Goal: Find specific page/section: Find specific page/section

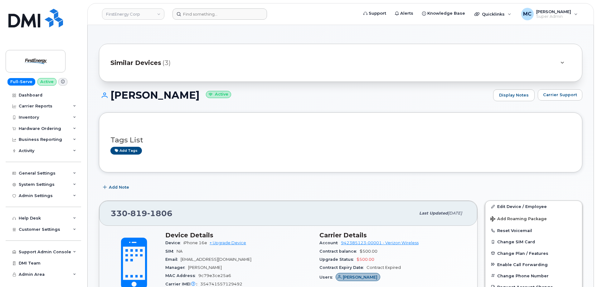
scroll to position [271, 0]
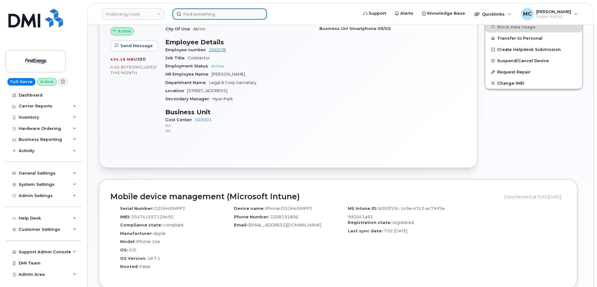
click at [240, 15] on input at bounding box center [219, 13] width 94 height 11
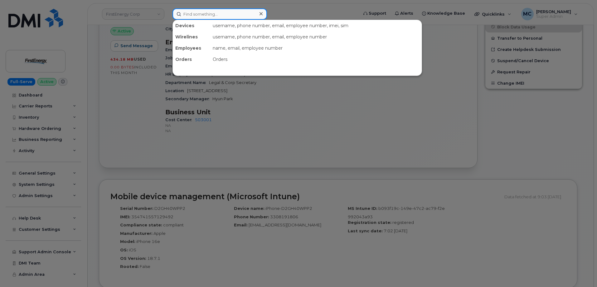
paste input "(304) 203-7547"
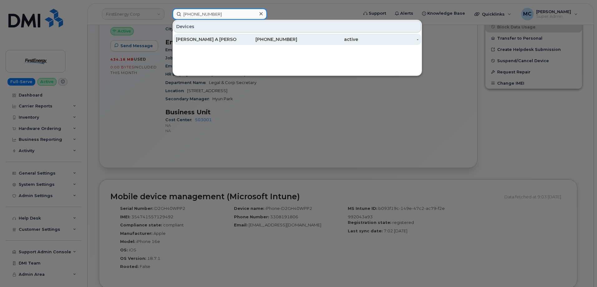
type input "(304) 203-7547"
click at [244, 37] on div "304-203-7547" at bounding box center [267, 39] width 61 height 6
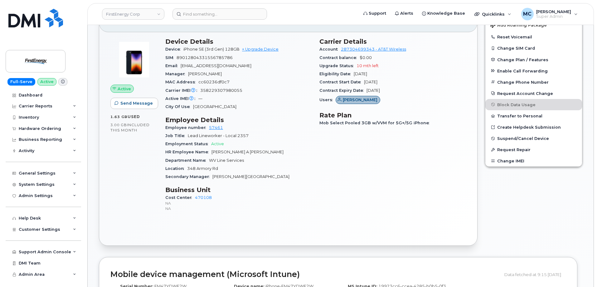
scroll to position [137, 0]
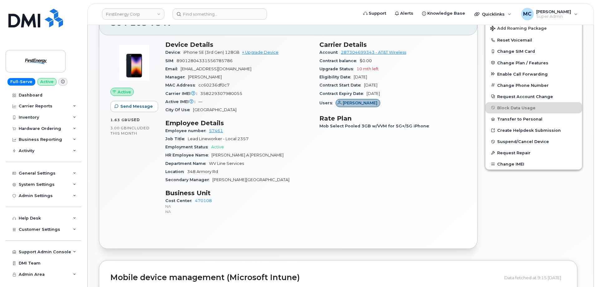
click at [335, 167] on div "Carrier Details Account 287304699343 - AT&T Wireless Contract balance $0.00 Upg…" at bounding box center [393, 130] width 154 height 187
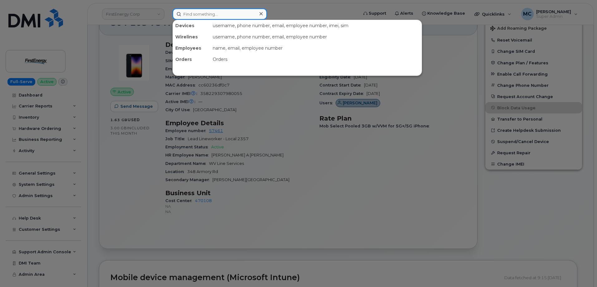
click at [238, 16] on input at bounding box center [219, 13] width 94 height 11
paste input "(330) 815-5473"
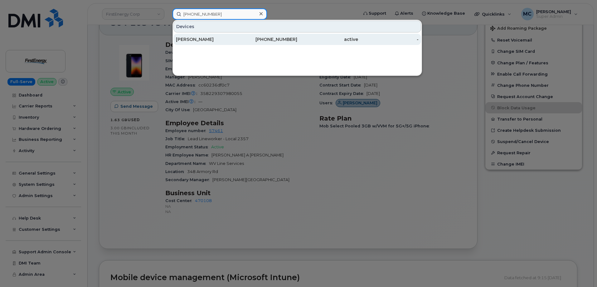
type input "(330) 815-5473"
click at [245, 40] on div "330-815-5473" at bounding box center [267, 39] width 61 height 6
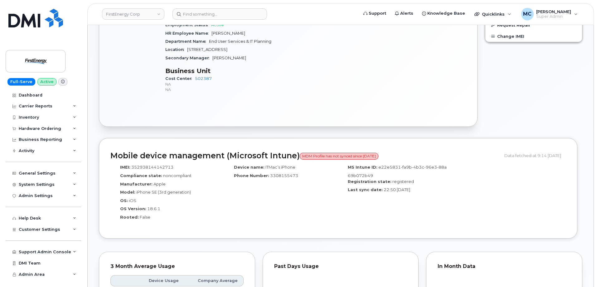
scroll to position [263, 0]
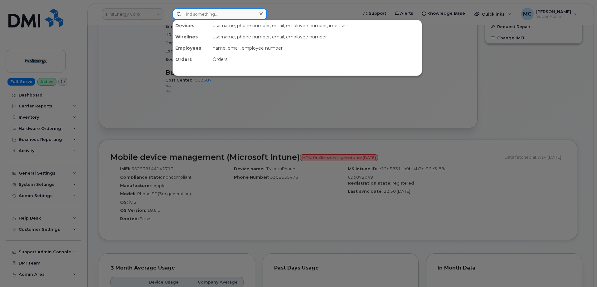
click at [231, 15] on input at bounding box center [219, 13] width 94 height 11
paste input "(330) 805-7030"
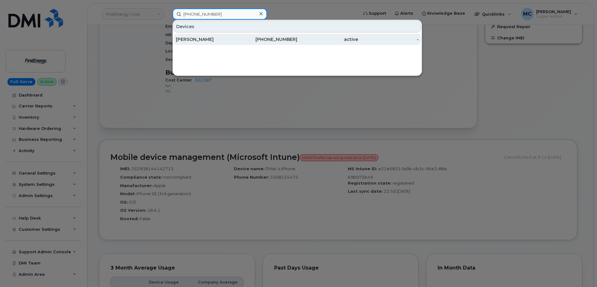
type input "(330) 805-7030"
click at [242, 41] on div "330-805-7030" at bounding box center [267, 39] width 61 height 6
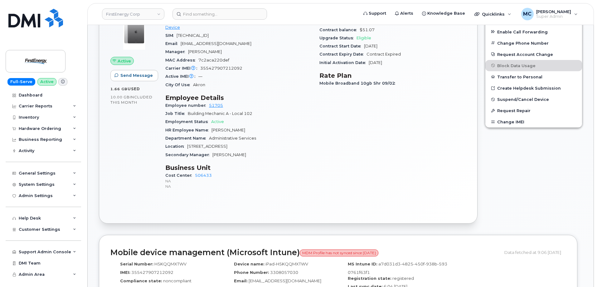
scroll to position [218, 0]
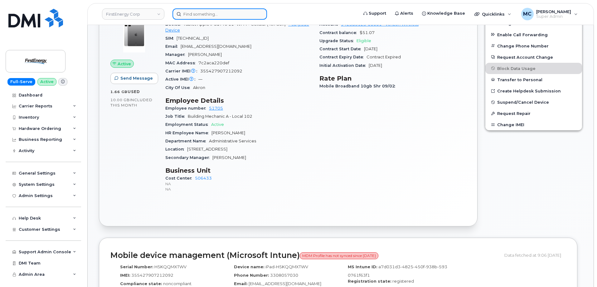
click at [228, 11] on input at bounding box center [219, 13] width 94 height 11
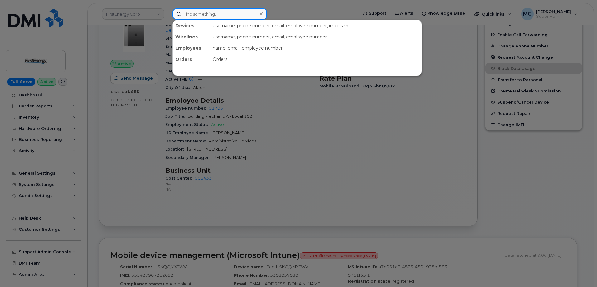
paste input "(440) 346-4959"
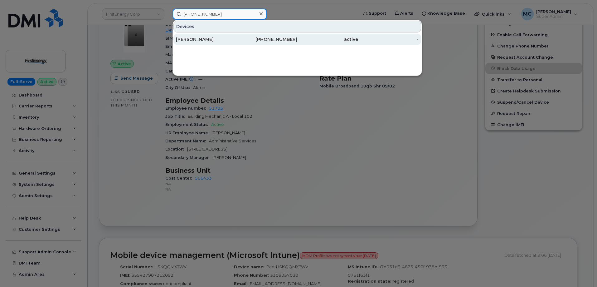
type input "(440) 346-4959"
click at [229, 39] on div "James D Andrick" at bounding box center [206, 39] width 61 height 6
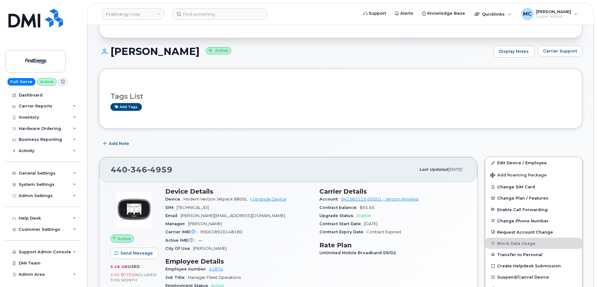
scroll to position [46, 0]
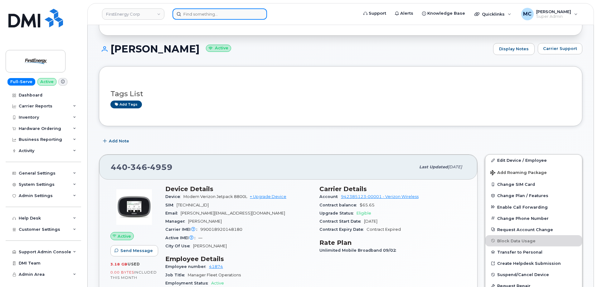
click at [243, 15] on input at bounding box center [219, 13] width 94 height 11
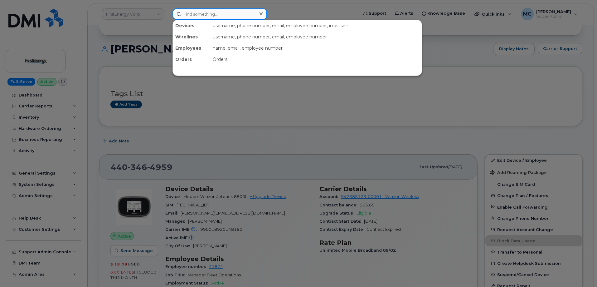
paste input "(440) 728-4098"
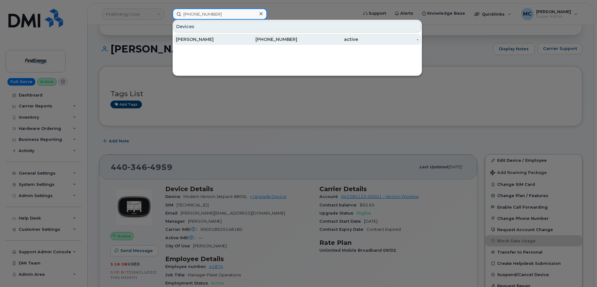
type input "(440) 728-4098"
click at [250, 40] on div "440-728-4098" at bounding box center [267, 39] width 61 height 6
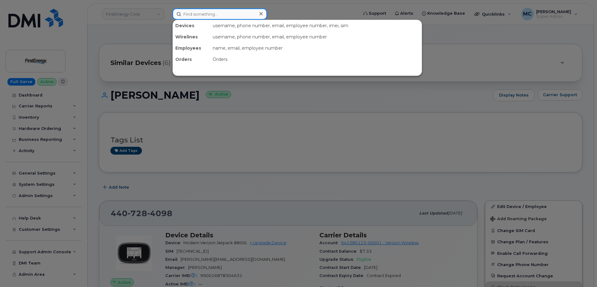
click at [247, 10] on input at bounding box center [219, 13] width 94 height 11
paste input "[PHONE_NUMBER]"
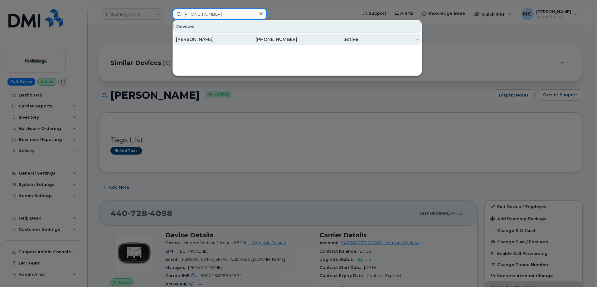
type input "[PHONE_NUMBER]"
click at [239, 39] on div "440-728-4093" at bounding box center [267, 39] width 61 height 6
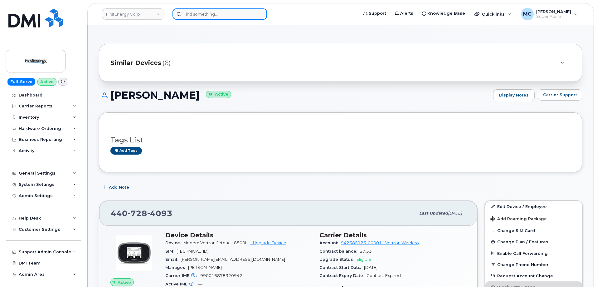
click at [234, 15] on input at bounding box center [219, 13] width 94 height 11
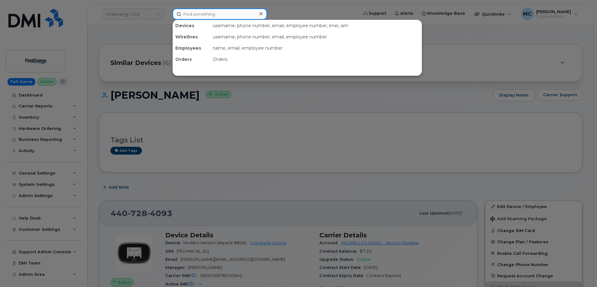
paste input "(440) 728-4140"
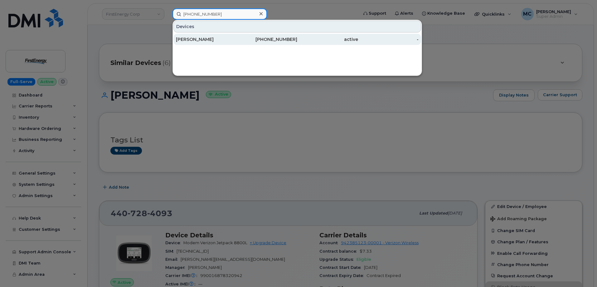
type input "(440) 728-4140"
click at [240, 40] on div "440-728-4140" at bounding box center [267, 39] width 61 height 6
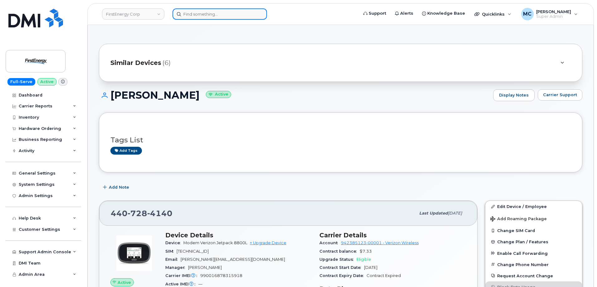
click at [246, 14] on input at bounding box center [219, 13] width 94 height 11
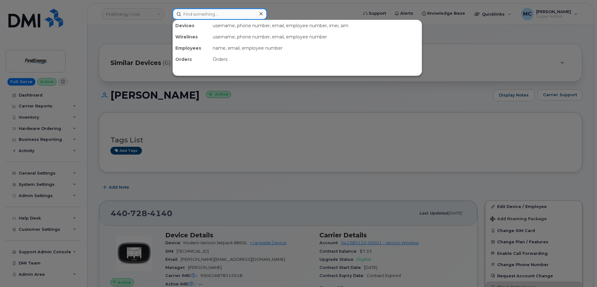
paste input "740-632-8517"
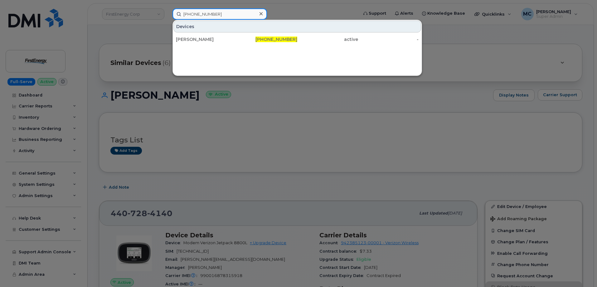
type input "740-632-8517"
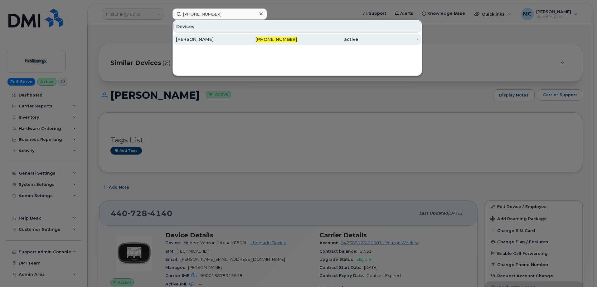
click at [288, 39] on span "740-632-8517" at bounding box center [276, 39] width 42 height 6
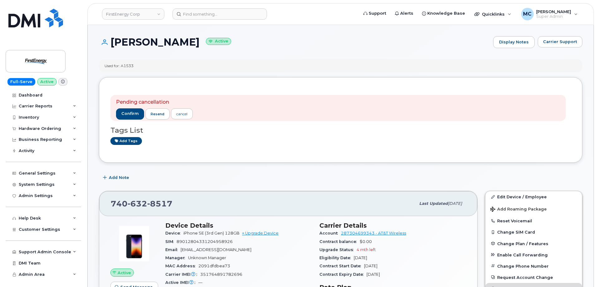
click at [304, 137] on div "Add tags" at bounding box center [337, 141] width 455 height 8
click at [126, 113] on span "confirm" at bounding box center [129, 114] width 17 height 6
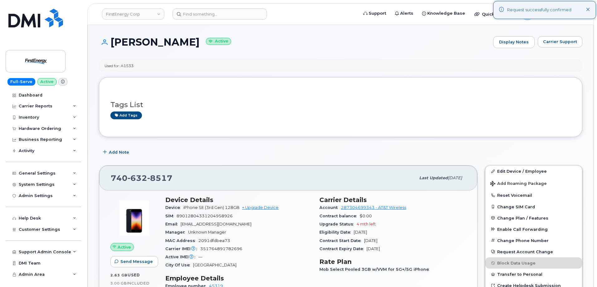
click at [292, 51] on div "[PERSON_NAME] Active Display Notes Carrier Support" at bounding box center [340, 47] width 483 height 23
click at [588, 10] on icon at bounding box center [588, 10] width 4 height 4
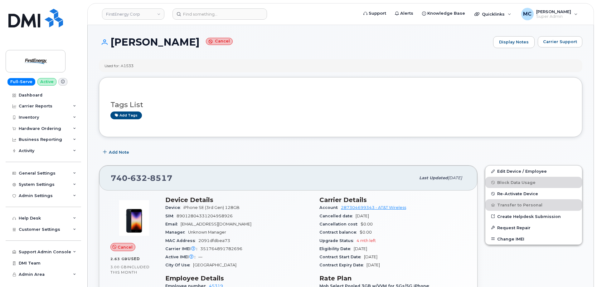
click at [349, 36] on div "[PERSON_NAME] Cancel Display Notes Carrier Support" at bounding box center [340, 42] width 483 height 12
click at [234, 15] on input at bounding box center [219, 13] width 94 height 11
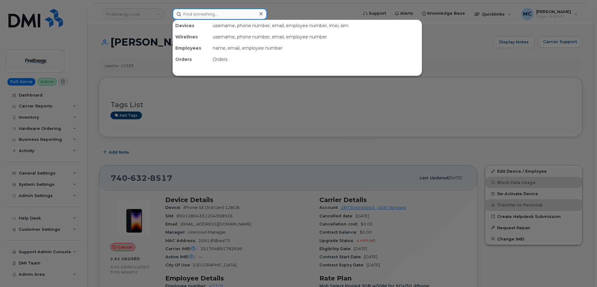
paste input "(440) 728-4134"
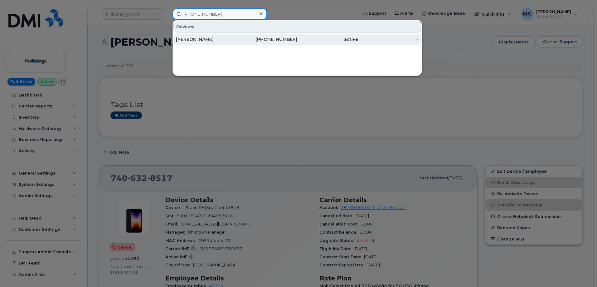
type input "(440) 728-4134"
click at [240, 35] on div "440-728-4134" at bounding box center [267, 39] width 61 height 11
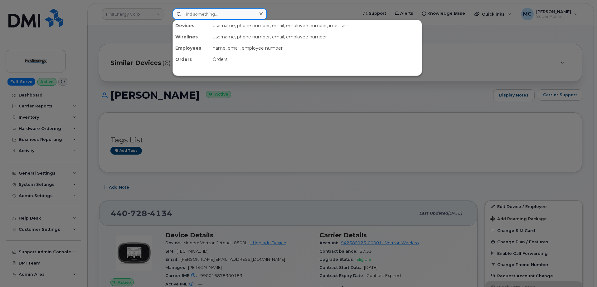
click at [212, 17] on input at bounding box center [219, 13] width 94 height 11
paste input "(484) 735-3967"
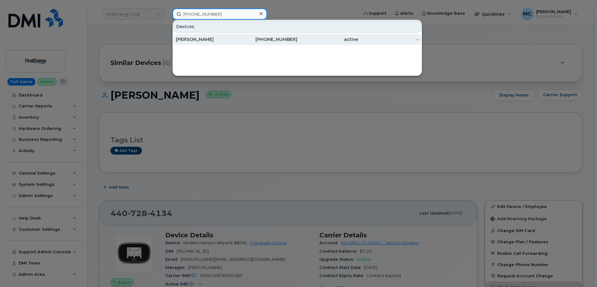
type input "(484) 735-3967"
click at [221, 41] on div "[PERSON_NAME]" at bounding box center [206, 39] width 61 height 6
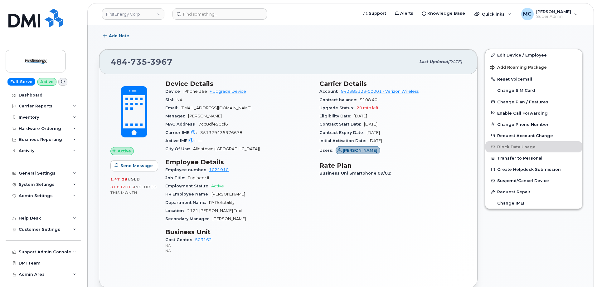
scroll to position [97, 0]
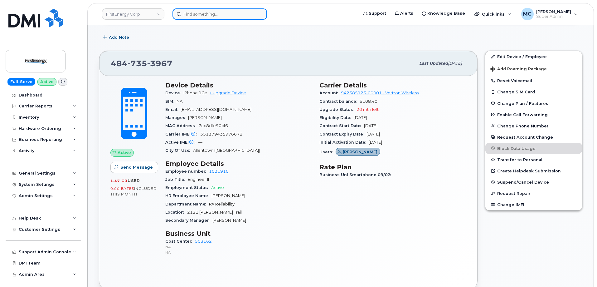
click at [230, 14] on input at bounding box center [219, 13] width 94 height 11
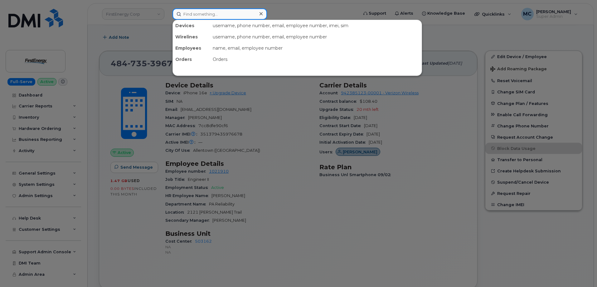
paste input "[PHONE_NUMBER]"
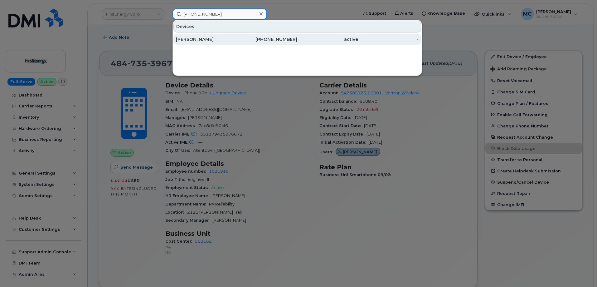
type input "[PHONE_NUMBER]"
click at [224, 42] on div "[PERSON_NAME]" at bounding box center [206, 39] width 61 height 6
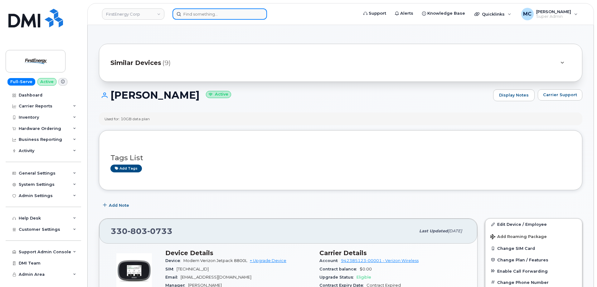
click at [235, 15] on input at bounding box center [219, 13] width 94 height 11
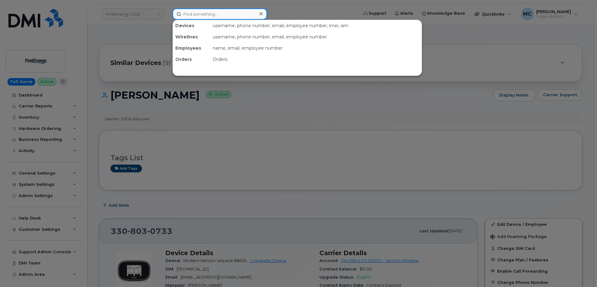
paste input "(330) 803-7404"
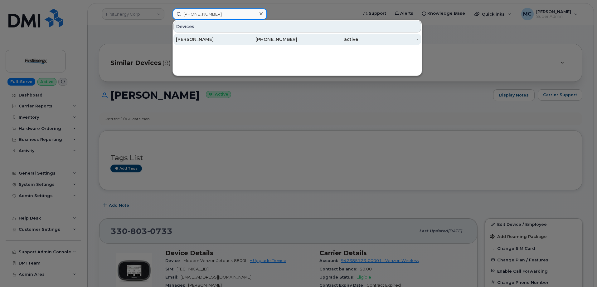
type input "(330) 803-7404"
click at [233, 40] on div "[PERSON_NAME]" at bounding box center [206, 39] width 61 height 6
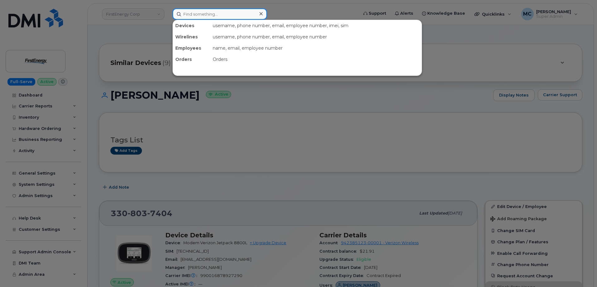
click at [246, 11] on input at bounding box center [219, 13] width 94 height 11
paste input "[PHONE_NUMBER]"
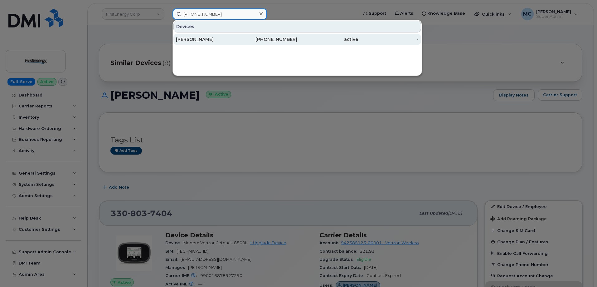
type input "(330) 803-7405"
click at [243, 40] on div "330-803-7405" at bounding box center [267, 39] width 61 height 6
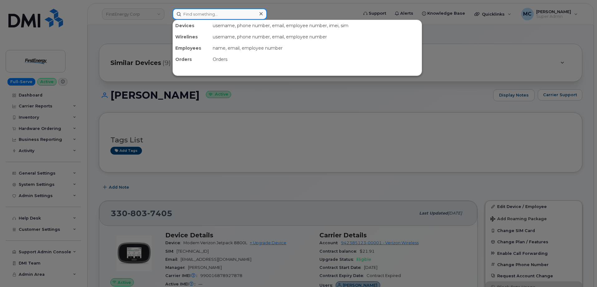
click at [239, 16] on input at bounding box center [219, 13] width 94 height 11
paste input "(330) 603-8831"
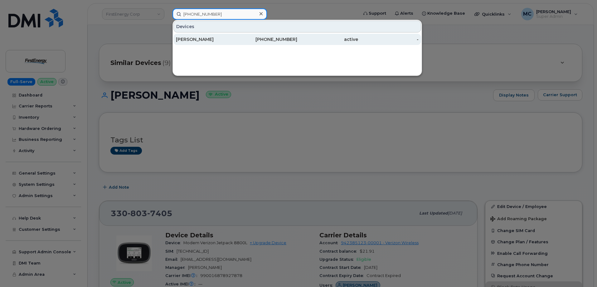
type input "(330) 603-8831"
click at [235, 36] on div "Timothy M Dorkoff" at bounding box center [206, 39] width 61 height 11
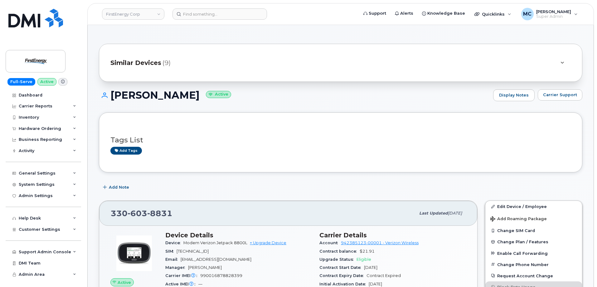
click at [310, 103] on div "Timothy M Dorkoff Active Display Notes Carrier Support" at bounding box center [340, 100] width 483 height 23
click at [223, 16] on input at bounding box center [219, 13] width 94 height 11
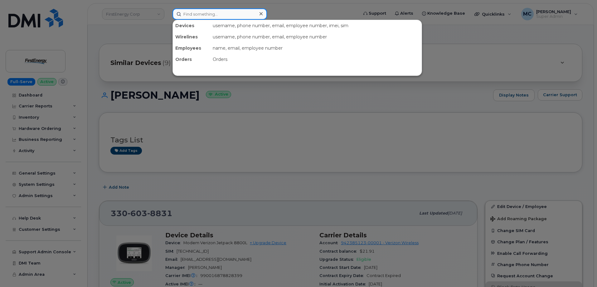
paste input "(330) 907-0716"
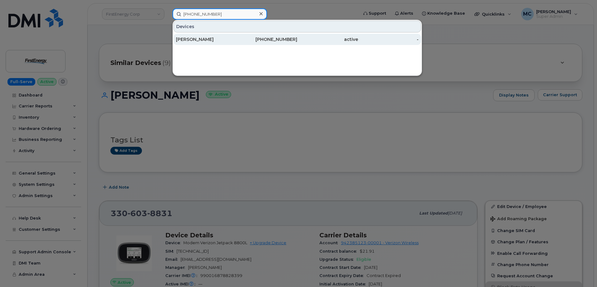
type input "(330) 907-0716"
click at [231, 43] on div "[PERSON_NAME]" at bounding box center [206, 39] width 61 height 11
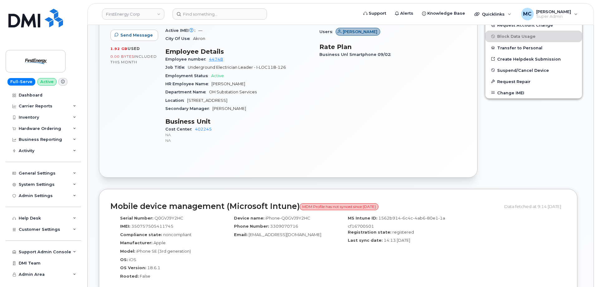
scroll to position [268, 0]
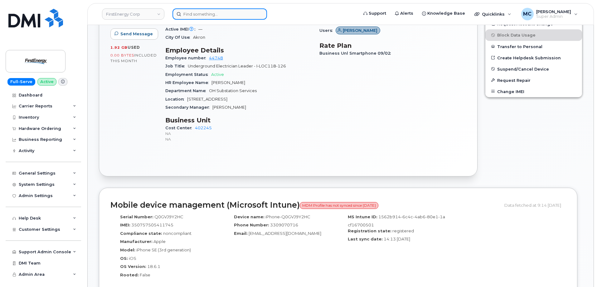
click at [232, 13] on input at bounding box center [219, 13] width 94 height 11
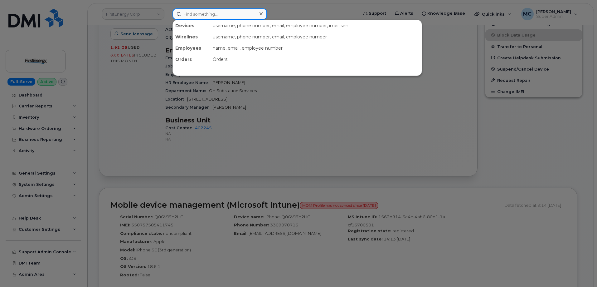
paste input "[PHONE_NUMBER]"
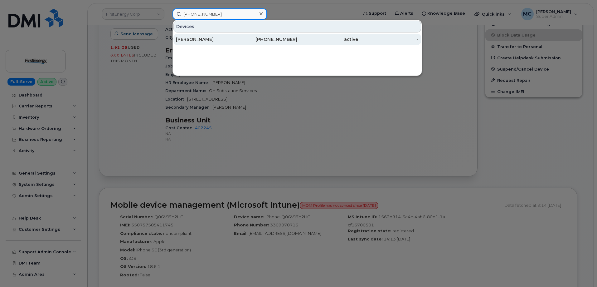
type input "[PHONE_NUMBER]"
click at [237, 42] on div "[PHONE_NUMBER]" at bounding box center [267, 39] width 61 height 6
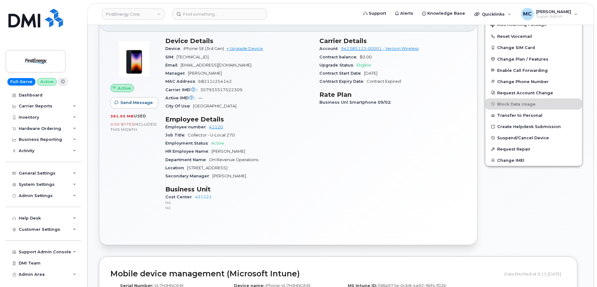
scroll to position [151, 0]
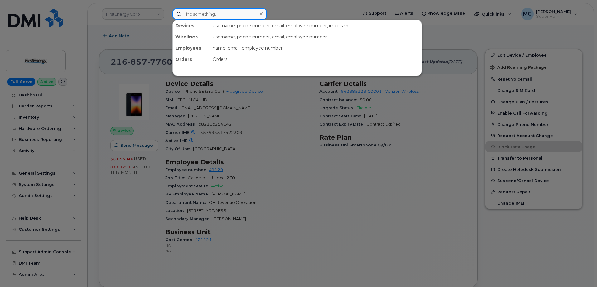
click at [212, 15] on input at bounding box center [219, 13] width 94 height 11
paste input "(484) 577-0424"
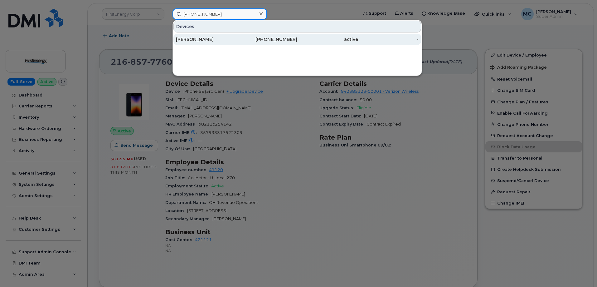
type input "(484) 577-0424"
click at [255, 42] on div "484-577-0424" at bounding box center [267, 39] width 61 height 6
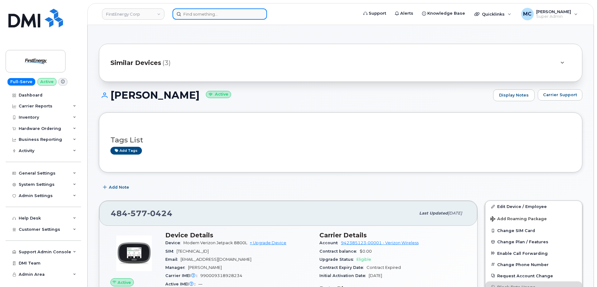
click at [227, 16] on input at bounding box center [219, 13] width 94 height 11
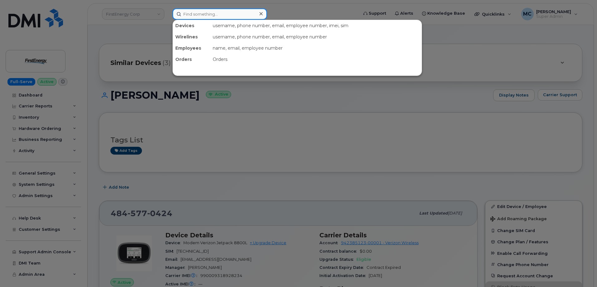
paste input "(610) 858-6757"
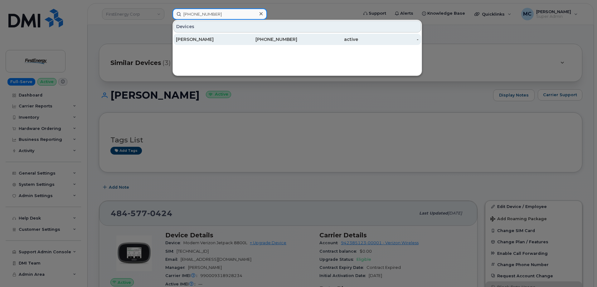
type input "(610) 858-6757"
click at [248, 36] on div "610-858-6757" at bounding box center [267, 39] width 61 height 11
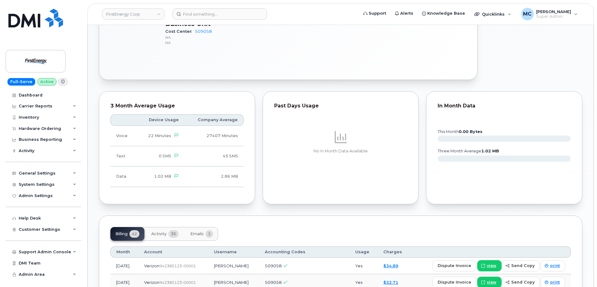
scroll to position [127, 0]
